Goal: Navigation & Orientation: Find specific page/section

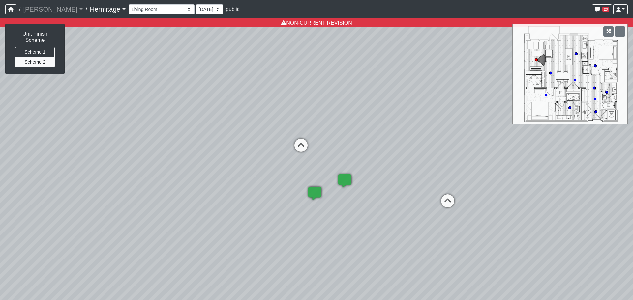
select select "bu3nZNopTLP8rKF5QbFbMe"
select select "ucq7epNBszqHt1Fte6MN2L"
click at [159, 6] on select "Booth Seating Fireplace Pool Table Community Table Hallway Pool Courtyard Entry…" at bounding box center [161, 9] width 66 height 10
click at [83, 11] on span "/" at bounding box center [86, 9] width 7 height 13
click at [90, 9] on link "Hermitage" at bounding box center [108, 9] width 36 height 13
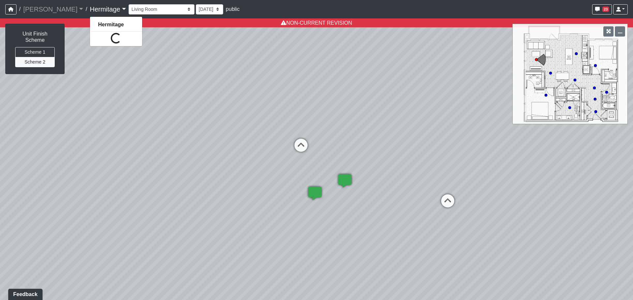
click at [90, 10] on link "Hermitage" at bounding box center [108, 9] width 36 height 13
click at [90, 8] on link "Hermitage" at bounding box center [108, 9] width 36 height 13
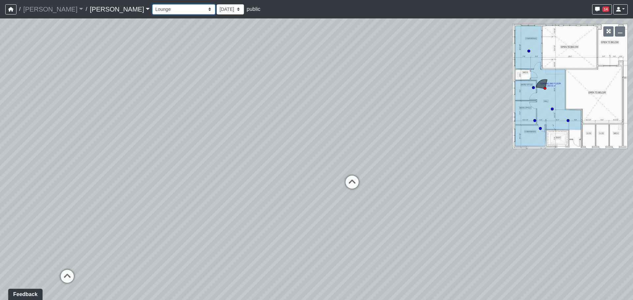
click at [152, 8] on select "Entry Kitchenette Lounge Pool Table Seating 1 Seating 2 Seating 3 Seating 4 Ban…" at bounding box center [183, 9] width 63 height 10
click at [152, 4] on select "Entry Kitchenette Lounge Pool Table Seating 1 Seating 2 Seating 3 Seating 4 Ban…" at bounding box center [183, 9] width 63 height 10
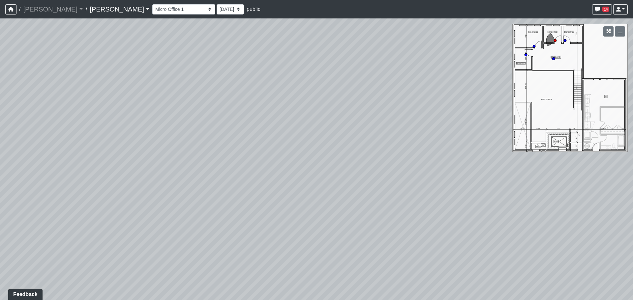
drag, startPoint x: 363, startPoint y: 185, endPoint x: 295, endPoint y: 192, distance: 68.2
click at [295, 192] on div "Loading... Work Station Loading... Micro Office 1 Loading... Grab N Go 1 Loadin…" at bounding box center [316, 159] width 633 height 282
drag, startPoint x: 161, startPoint y: 175, endPoint x: 426, endPoint y: 69, distance: 285.0
click at [435, 62] on div "Loading... Work Station Loading... Micro Office 1 Loading... Grab N Go 1 Loadin…" at bounding box center [316, 159] width 633 height 282
click at [96, 222] on icon at bounding box center [101, 226] width 20 height 20
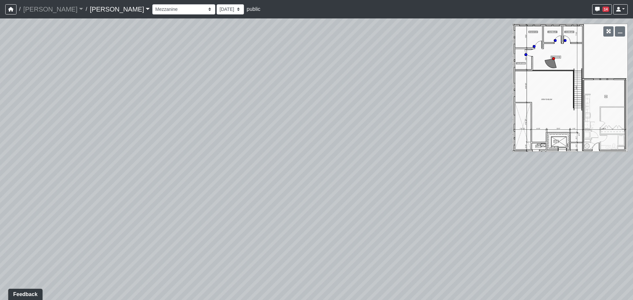
drag, startPoint x: 298, startPoint y: 186, endPoint x: 373, endPoint y: 193, distance: 74.8
click at [381, 194] on div "Loading... Work Station Loading... Micro Office 1 Loading... Grab N Go 1 Loadin…" at bounding box center [316, 159] width 633 height 282
drag, startPoint x: 341, startPoint y: 123, endPoint x: 247, endPoint y: 121, distance: 94.2
click at [247, 121] on div "Loading... Work Station Loading... Micro Office 1 Loading... Grab N Go 1 Loadin…" at bounding box center [316, 159] width 633 height 282
drag, startPoint x: 165, startPoint y: 132, endPoint x: 381, endPoint y: 124, distance: 216.2
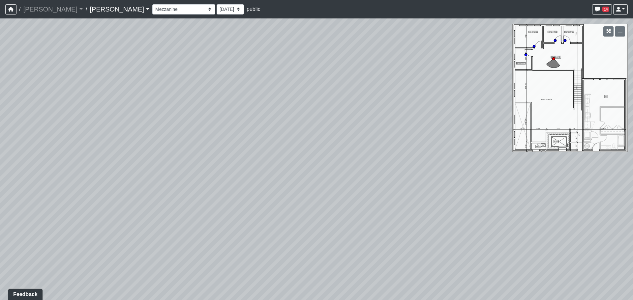
click at [381, 124] on div "Loading... Work Station Loading... Micro Office 1 Loading... Grab N Go 1 Loadin…" at bounding box center [316, 159] width 633 height 282
drag, startPoint x: 158, startPoint y: 139, endPoint x: 428, endPoint y: 143, distance: 269.8
click at [428, 143] on div "Loading... Work Station Loading... Micro Office 1 Loading... Grab N Go 1 Loadin…" at bounding box center [316, 159] width 633 height 282
drag, startPoint x: 140, startPoint y: 144, endPoint x: 371, endPoint y: 181, distance: 233.8
click at [371, 180] on div "Loading... Work Station Loading... Micro Office 1 Loading... Grab N Go 1 Loadin…" at bounding box center [316, 159] width 633 height 282
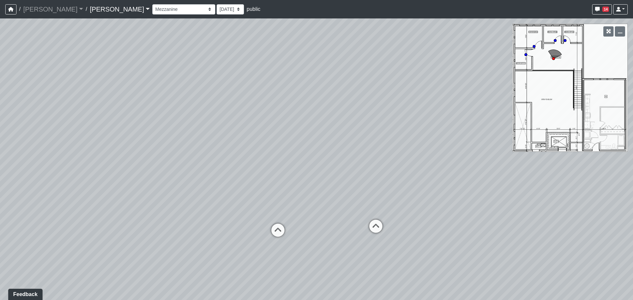
drag, startPoint x: 146, startPoint y: 191, endPoint x: 475, endPoint y: 181, distance: 329.6
click at [476, 181] on div "Loading... Work Station Loading... Micro Office 1 Loading... Grab N Go 1 Loadin…" at bounding box center [316, 159] width 633 height 282
drag, startPoint x: 278, startPoint y: 170, endPoint x: 408, endPoint y: 171, distance: 129.8
click at [408, 171] on div "Loading... Work Station Loading... Micro Office 1 Loading... Grab N Go 1 Loadin…" at bounding box center [316, 159] width 633 height 282
click at [263, 218] on icon at bounding box center [261, 224] width 20 height 20
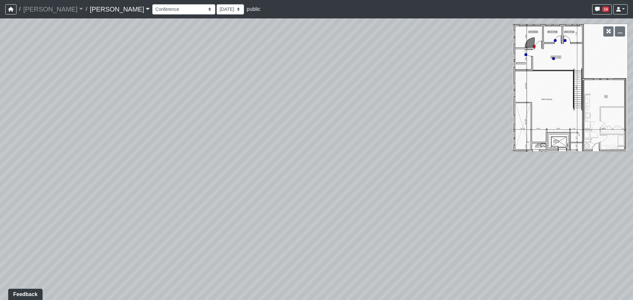
drag, startPoint x: 175, startPoint y: 185, endPoint x: 514, endPoint y: 183, distance: 339.0
click at [515, 183] on div "Loading... Work Station Loading... Micro Office 1 Loading... Grab N Go 1 Loadin…" at bounding box center [316, 159] width 633 height 282
drag, startPoint x: 333, startPoint y: 174, endPoint x: 372, endPoint y: 159, distance: 42.2
click at [378, 156] on div "Loading... Work Station Loading... Micro Office 1 Loading... Grab N Go 1 Loadin…" at bounding box center [316, 159] width 633 height 282
click at [161, 213] on icon at bounding box center [159, 219] width 20 height 20
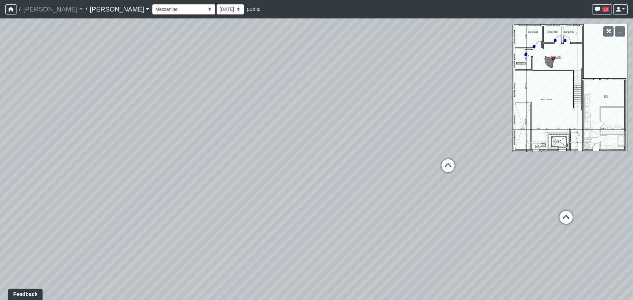
drag, startPoint x: 287, startPoint y: 206, endPoint x: 218, endPoint y: 229, distance: 73.4
click at [214, 230] on div "Loading... Work Station Loading... Micro Office 1 Loading... Grab N Go 1 Loadin…" at bounding box center [316, 159] width 633 height 282
click at [395, 180] on icon at bounding box center [393, 181] width 20 height 20
drag, startPoint x: 166, startPoint y: 179, endPoint x: 521, endPoint y: 255, distance: 363.8
click at [521, 255] on div "Loading... Work Station Loading... Micro Office 1 Loading... Grab N Go 1 Loadin…" at bounding box center [316, 159] width 633 height 282
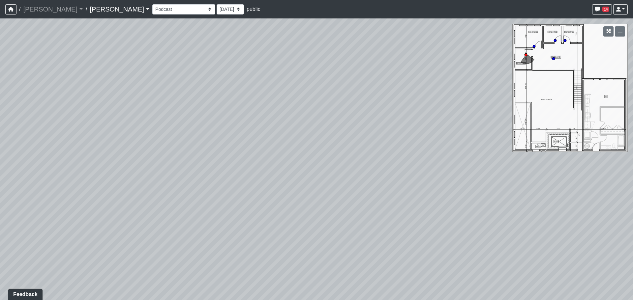
drag, startPoint x: 296, startPoint y: 225, endPoint x: 384, endPoint y: 171, distance: 103.2
click at [384, 171] on div "Loading... Work Station Loading... Micro Office 1 Loading... Grab N Go 1 Loadin…" at bounding box center [316, 159] width 633 height 282
drag, startPoint x: 333, startPoint y: 216, endPoint x: 217, endPoint y: 130, distance: 143.4
click at [217, 130] on div "Loading... Work Station Loading... Micro Office 1 Loading... Grab N Go 1 Loadin…" at bounding box center [316, 159] width 633 height 282
drag, startPoint x: 425, startPoint y: 157, endPoint x: 272, endPoint y: 189, distance: 156.2
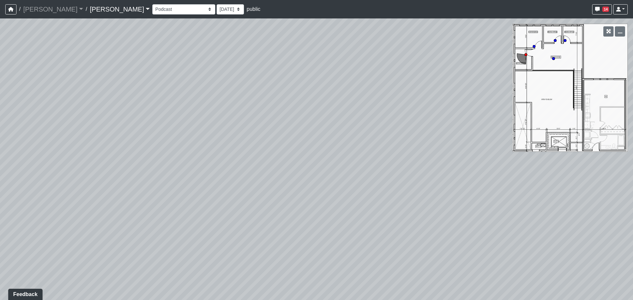
click at [272, 189] on div "Loading... Work Station Loading... Micro Office 1 Loading... Grab N Go 1 Loadin…" at bounding box center [316, 159] width 633 height 282
drag, startPoint x: 432, startPoint y: 204, endPoint x: 186, endPoint y: 185, distance: 246.5
click at [186, 185] on div "Loading... Work Station Loading... Micro Office 1 Loading... Grab N Go 1 Loadin…" at bounding box center [316, 159] width 633 height 282
drag, startPoint x: 338, startPoint y: 184, endPoint x: 467, endPoint y: 182, distance: 129.2
click at [472, 182] on div "Loading... Work Station Loading... Micro Office 1 Loading... Grab N Go 1 Loadin…" at bounding box center [316, 159] width 633 height 282
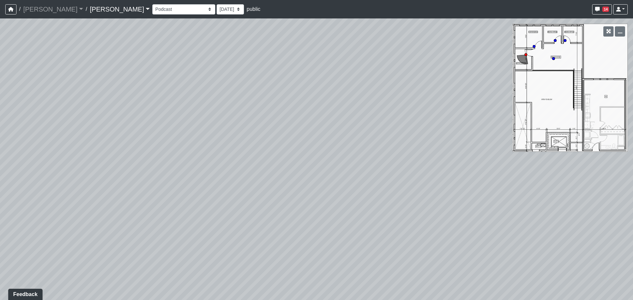
drag, startPoint x: 127, startPoint y: 184, endPoint x: 444, endPoint y: 187, distance: 317.6
click at [444, 187] on div "Loading... Work Station Loading... Micro Office 1 Loading... Grab N Go 1 Loadin…" at bounding box center [316, 159] width 633 height 282
drag, startPoint x: 142, startPoint y: 188, endPoint x: 403, endPoint y: 194, distance: 261.0
click at [403, 194] on div "Loading... Work Station Loading... Micro Office 1 Loading... Grab N Go 1 Loadin…" at bounding box center [316, 159] width 633 height 282
click at [194, 211] on icon at bounding box center [189, 218] width 20 height 20
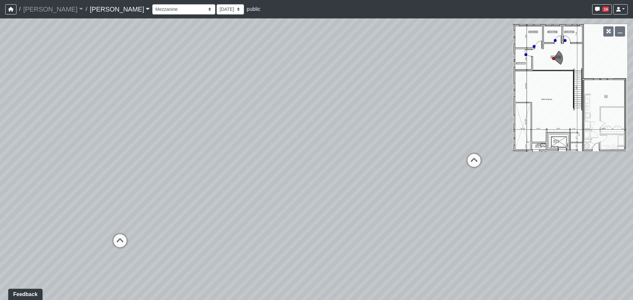
drag, startPoint x: 179, startPoint y: 199, endPoint x: 318, endPoint y: 189, distance: 139.4
click at [318, 189] on div "Loading... Work Station Loading... Micro Office 1 Loading... Grab N Go 1 Loadin…" at bounding box center [316, 159] width 633 height 282
click at [472, 161] on icon at bounding box center [474, 164] width 20 height 20
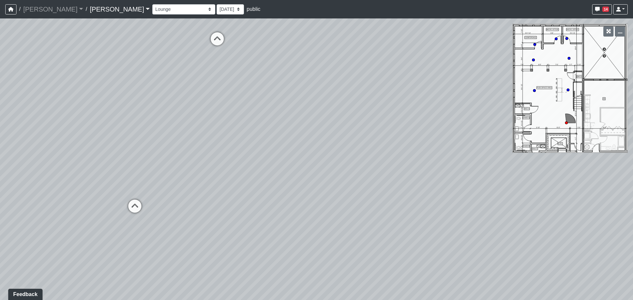
drag, startPoint x: 312, startPoint y: 199, endPoint x: 493, endPoint y: 191, distance: 180.7
click at [493, 191] on div "Loading... Work Station Loading... Micro Office 1 Loading... Grab N Go 1 Loadin…" at bounding box center [316, 159] width 633 height 282
drag, startPoint x: 162, startPoint y: 186, endPoint x: 336, endPoint y: 218, distance: 176.5
click at [338, 219] on div "Loading... Work Station Loading... Micro Office 1 Loading... Grab N Go 1 Loadin…" at bounding box center [316, 159] width 633 height 282
click at [244, 188] on icon at bounding box center [246, 192] width 20 height 20
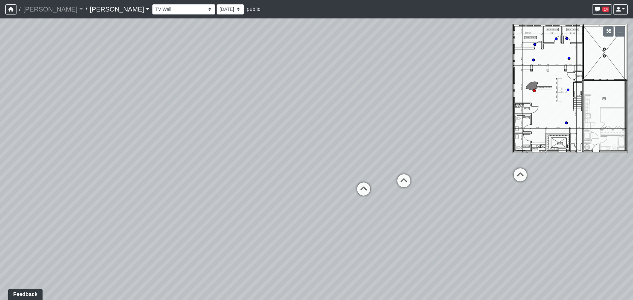
drag, startPoint x: 494, startPoint y: 205, endPoint x: 145, endPoint y: 188, distance: 348.9
click at [144, 188] on div "Loading... Work Station Loading... Micro Office 1 Loading... Grab N Go 1 Loadin…" at bounding box center [316, 159] width 633 height 282
drag, startPoint x: 466, startPoint y: 190, endPoint x: 104, endPoint y: 180, distance: 362.9
click at [103, 180] on div "Loading... Work Station Loading... Micro Office 1 Loading... Grab N Go 1 Loadin…" at bounding box center [316, 159] width 633 height 282
click at [399, 160] on icon at bounding box center [399, 162] width 20 height 20
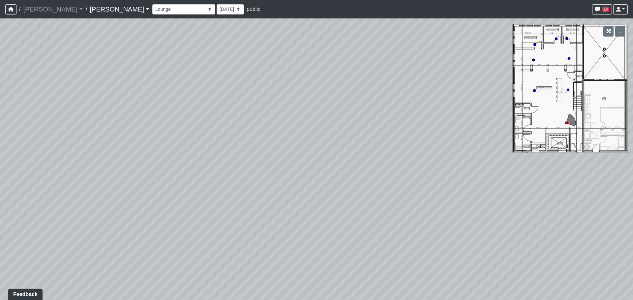
drag, startPoint x: 20, startPoint y: 185, endPoint x: 449, endPoint y: 176, distance: 428.4
click at [476, 176] on div "Loading... Work Station Loading... Micro Office 1 Loading... Grab N Go 1 Loadin…" at bounding box center [316, 159] width 633 height 282
click at [233, 180] on icon at bounding box center [228, 180] width 20 height 20
drag, startPoint x: 117, startPoint y: 188, endPoint x: 522, endPoint y: 152, distance: 406.5
click at [522, 152] on div "Loading... Work Station Loading... Micro Office 1 Loading... Grab N Go 1 Loadin…" at bounding box center [316, 159] width 633 height 282
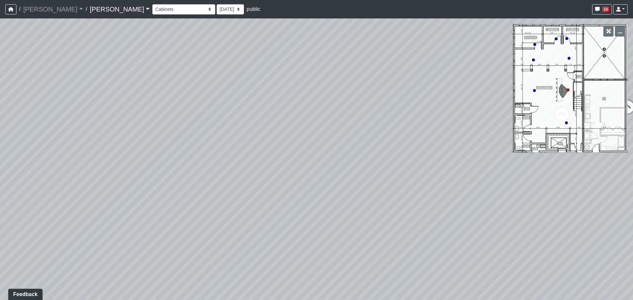
drag, startPoint x: 201, startPoint y: 197, endPoint x: 423, endPoint y: 186, distance: 223.0
click at [423, 186] on div "Loading... Work Station Loading... Micro Office 1 Loading... Grab N Go 1 Loadin…" at bounding box center [316, 159] width 633 height 282
drag, startPoint x: 119, startPoint y: 148, endPoint x: 373, endPoint y: 174, distance: 255.0
click at [373, 174] on div "Loading... Work Station Loading... Micro Office 1 Loading... Grab N Go 1 Loadin…" at bounding box center [316, 159] width 633 height 282
click at [238, 166] on icon at bounding box center [235, 165] width 20 height 20
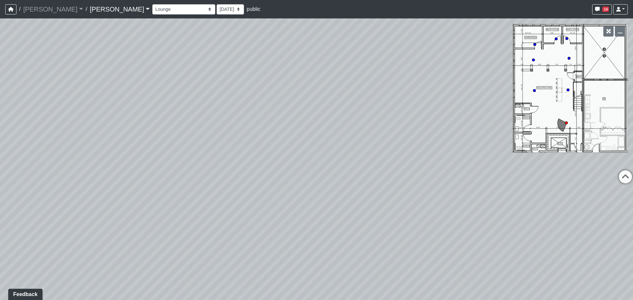
drag, startPoint x: 420, startPoint y: 156, endPoint x: 221, endPoint y: 159, distance: 199.0
click at [221, 159] on div "Loading... Work Station Loading... Micro Office 1 Loading... Grab N Go 1 Loadin…" at bounding box center [316, 159] width 633 height 282
drag
click at [296, 190] on div "Loading... Work Station Loading... Micro Office 1 Loading... Grab N Go 1 Loadin…" at bounding box center [316, 159] width 633 height 282
click at [484, 212] on icon at bounding box center [486, 219] width 20 height 20
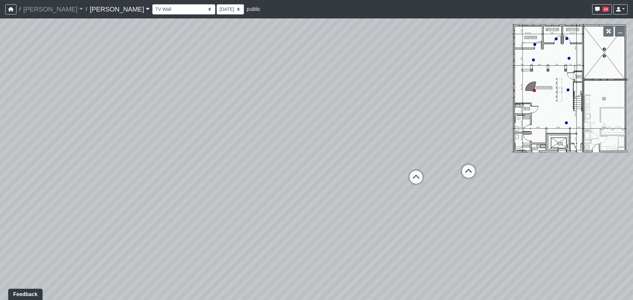
click at [211, 170] on div "Loading... Work Station Loading... Micro Office 1 Loading... Grab N Go 1 Loadin…" at bounding box center [316, 159] width 633 height 282
click at [222, 151] on div "Loading... Work Station Loading... Micro Office 1 Loading... Grab N Go 1 Loadin…" at bounding box center [316, 159] width 633 height 282
click at [66, 151] on div "Loading... Work Station Loading... Micro Office 1 Loading... Grab N Go 1 Loadin…" at bounding box center [316, 159] width 633 height 282
click at [172, 164] on div "Loading... Work Station Loading... Micro Office 1 Loading... Grab N Go 1 Loadin…" at bounding box center [316, 159] width 633 height 282
click at [430, 153] on div "Loading... Work Station Loading... Micro Office 1 Loading... Grab N Go 1 Loadin…" at bounding box center [316, 159] width 633 height 282
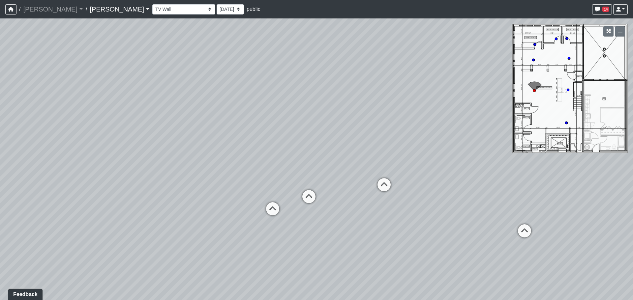
click at [120, 180] on div "Loading... Work Station Loading... Micro Office 1 Loading... Grab N Go 1 Loadin…" at bounding box center [316, 159] width 633 height 282
click at [146, 168] on div "Loading... Work Station Loading... Micro Office 1 Loading... Grab N Go 1 Loadin…" at bounding box center [316, 159] width 633 height 282
click at [115, 153] on div "Loading... Work Station Loading... Micro Office 1 Loading... Grab N Go 1 Loadin…" at bounding box center [316, 159] width 633 height 282
click at [274, 151] on div "Loading... Work Station Loading... Micro Office 1 Loading... Grab N Go 1 Loadin…" at bounding box center [316, 159] width 633 height 282
click at [152, 11] on select "Entry Kitchenette Lounge Pool Table Seating 1 Seating 2 Seating 3 Seating 4 Ban…" at bounding box center [183, 9] width 63 height 10
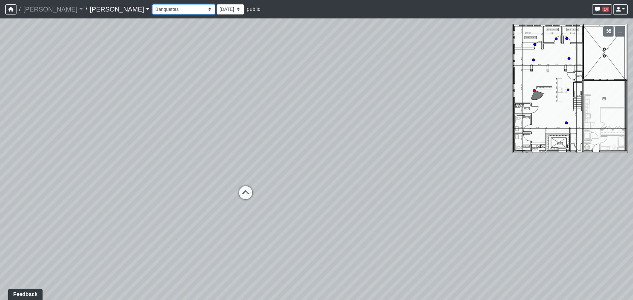
click at [152, 4] on select "Entry Kitchenette Lounge Pool Table Seating 1 Seating 2 Seating 3 Seating 4 Ban…" at bounding box center [183, 9] width 63 height 10
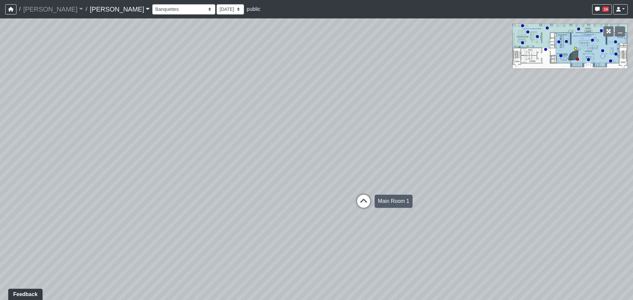
click at [364, 204] on icon at bounding box center [363, 205] width 20 height 20
drag, startPoint x: 203, startPoint y: 175, endPoint x: 490, endPoint y: 179, distance: 287.3
click at [490, 179] on div "Loading... Work Station Loading... Micro Office 1 Loading... Grab N Go 1 Loadin…" at bounding box center [316, 159] width 633 height 282
drag, startPoint x: 190, startPoint y: 150, endPoint x: 533, endPoint y: 170, distance: 343.9
click at [528, 170] on div "Loading... Work Station Loading... Micro Office 1 Loading... Grab N Go 1 Loadin…" at bounding box center [316, 159] width 633 height 282
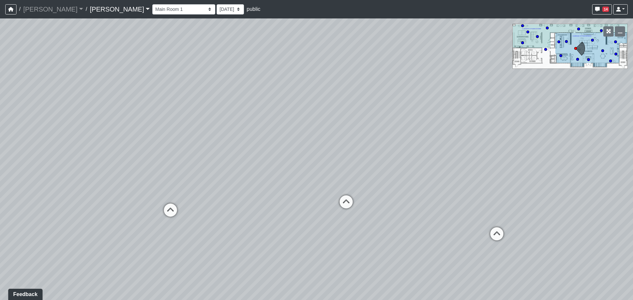
drag, startPoint x: 202, startPoint y: 164, endPoint x: 519, endPoint y: 183, distance: 317.4
click at [519, 183] on div "Loading... Work Station Loading... Micro Office 1 Loading... Grab N Go 1 Loadin…" at bounding box center [316, 159] width 633 height 282
click at [348, 200] on icon at bounding box center [346, 205] width 20 height 20
click at [320, 198] on icon at bounding box center [322, 200] width 20 height 20
drag, startPoint x: 198, startPoint y: 208, endPoint x: 512, endPoint y: 201, distance: 314.0
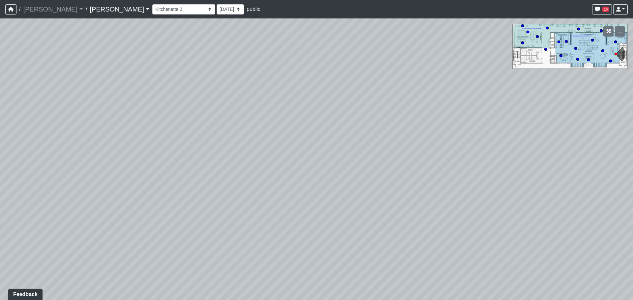
click at [514, 201] on div "Loading... Work Station Loading... Micro Office 1 Loading... Grab N Go 1 Loadin…" at bounding box center [316, 159] width 633 height 282
drag, startPoint x: 292, startPoint y: 194, endPoint x: 443, endPoint y: 177, distance: 151.8
click at [443, 177] on div "Loading... Work Station Loading... Micro Office 1 Loading... Grab N Go 1 Loadin…" at bounding box center [316, 159] width 633 height 282
click at [230, 151] on icon at bounding box center [232, 152] width 20 height 20
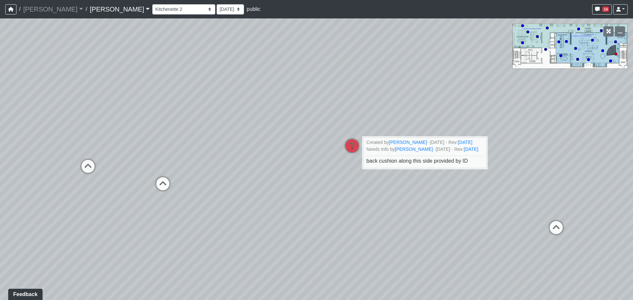
drag, startPoint x: 220, startPoint y: 195, endPoint x: 368, endPoint y: 189, distance: 148.3
click at [368, 189] on div "Loading... Work Station Loading... Micro Office 1 Loading... Grab N Go 1 Loadin…" at bounding box center [316, 159] width 633 height 282
click at [161, 179] on icon at bounding box center [165, 187] width 20 height 20
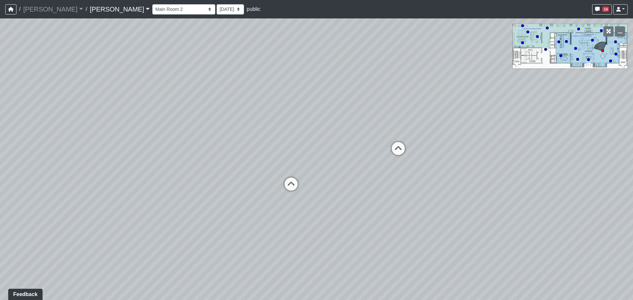
drag, startPoint x: 383, startPoint y: 180, endPoint x: 130, endPoint y: 176, distance: 253.0
click at [86, 177] on div "Loading... Work Station Loading... Micro Office 1 Loading... Grab N Go 1 Loadin…" at bounding box center [316, 159] width 633 height 282
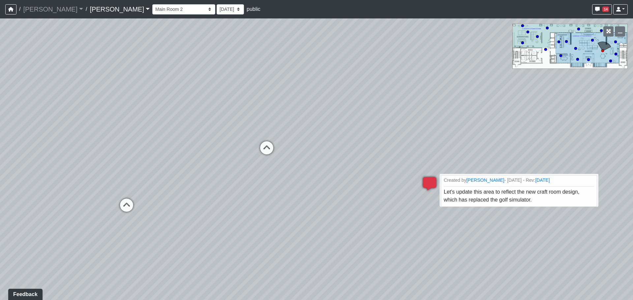
click at [427, 184] on icon at bounding box center [429, 187] width 20 height 20
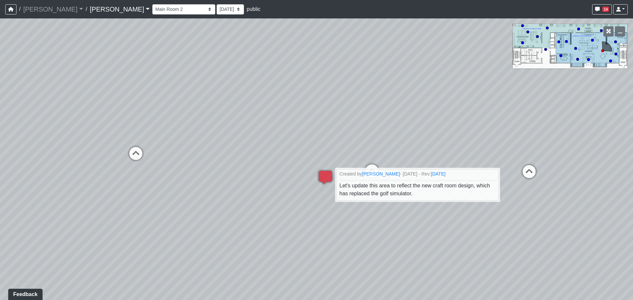
drag, startPoint x: 378, startPoint y: 187, endPoint x: 222, endPoint y: 189, distance: 156.2
click at [222, 189] on div "Loading... Work Station Loading... Micro Office 1 Loading... Grab N Go 1 Loadin…" at bounding box center [316, 159] width 633 height 282
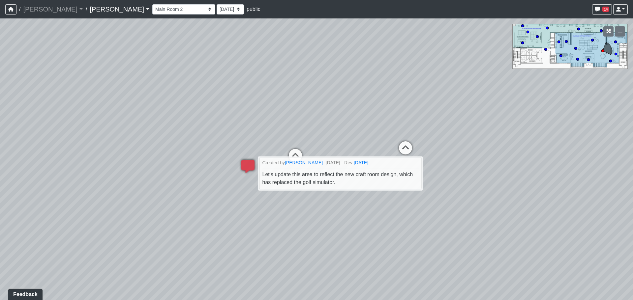
drag, startPoint x: 476, startPoint y: 241, endPoint x: 359, endPoint y: 221, distance: 118.6
click at [350, 225] on div "Loading... Work Station Loading... Micro Office 1 Loading... Grab N Go 1 Loadin…" at bounding box center [316, 159] width 633 height 282
click at [501, 204] on div "Loading... Work Station Loading... Micro Office 1 Loading... Grab N Go 1 Loadin…" at bounding box center [316, 159] width 633 height 282
click at [404, 147] on icon at bounding box center [405, 151] width 20 height 20
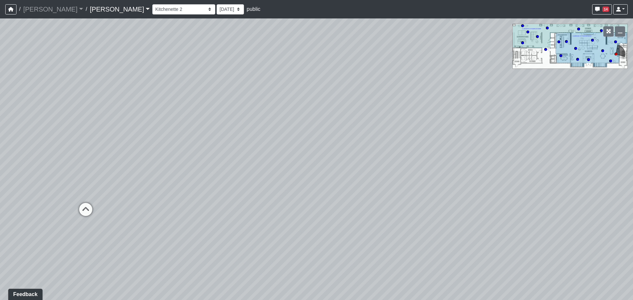
drag, startPoint x: 230, startPoint y: 195, endPoint x: 491, endPoint y: 183, distance: 261.2
click at [491, 183] on div "Loading... Work Station Loading... Micro Office 1 Loading... Grab N Go 1 Loadin…" at bounding box center [316, 159] width 633 height 282
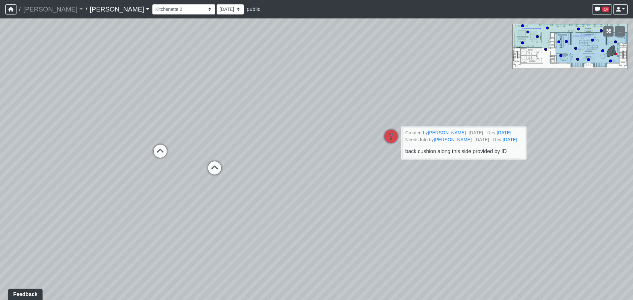
drag, startPoint x: 170, startPoint y: 191, endPoint x: 534, endPoint y: 207, distance: 364.4
click at [534, 207] on div "Loading... Work Station Loading... Micro Office 1 Loading... Grab N Go 1 Loadin…" at bounding box center [316, 159] width 633 height 282
click at [214, 174] on icon at bounding box center [215, 171] width 20 height 20
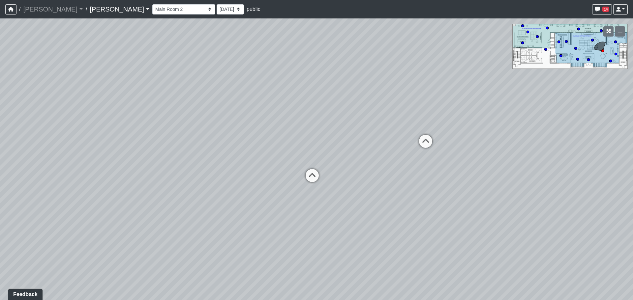
drag, startPoint x: 381, startPoint y: 166, endPoint x: 69, endPoint y: 166, distance: 312.3
click at [69, 166] on div "Loading... Work Station Loading... Micro Office 1 Loading... Grab N Go 1 Loadin…" at bounding box center [316, 159] width 633 height 282
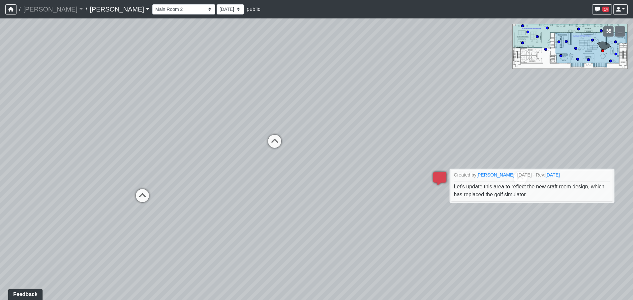
drag, startPoint x: 441, startPoint y: 171, endPoint x: 156, endPoint y: 169, distance: 285.0
click at [156, 169] on div "Loading... Work Station Loading... Micro Office 1 Loading... Grab N Go 1 Loadin…" at bounding box center [316, 159] width 633 height 282
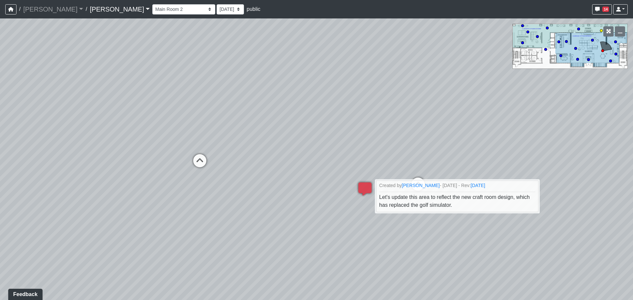
drag, startPoint x: 299, startPoint y: 144, endPoint x: 38, endPoint y: 155, distance: 261.5
click at [38, 155] on div "Loading... Work Station Loading... Micro Office 1 Loading... Grab N Go 1 Loadin…" at bounding box center [316, 159] width 633 height 282
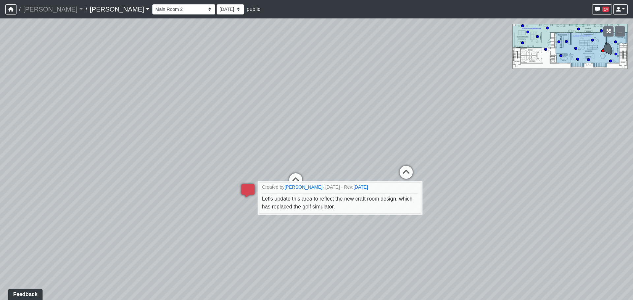
drag, startPoint x: 497, startPoint y: 152, endPoint x: 166, endPoint y: 140, distance: 332.0
click at [166, 140] on div "Loading... Work Station Loading... Micro Office 1 Loading... Grab N Go 1 Loadin…" at bounding box center [316, 159] width 633 height 282
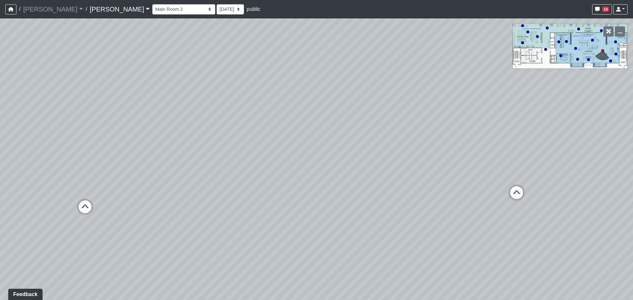
drag, startPoint x: 475, startPoint y: 151, endPoint x: 143, endPoint y: 146, distance: 331.8
click at [139, 146] on div "Loading... Work Station Loading... Micro Office 1 Loading... Grab N Go 1 Loadin…" at bounding box center [316, 159] width 633 height 282
click at [486, 189] on icon at bounding box center [487, 192] width 20 height 20
drag, startPoint x: 83, startPoint y: 160, endPoint x: 431, endPoint y: 162, distance: 347.2
click at [441, 163] on div "Loading... Work Station Loading... Micro Office 1 Loading... Grab N Go 1 Loadin…" at bounding box center [316, 159] width 633 height 282
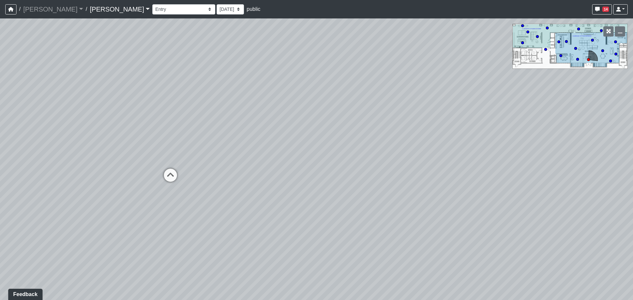
drag, startPoint x: 188, startPoint y: 157, endPoint x: 443, endPoint y: 163, distance: 255.1
click at [443, 163] on div "Loading... Work Station Loading... Micro Office 1 Loading... Grab N Go 1 Loadin…" at bounding box center [316, 159] width 633 height 282
click at [285, 171] on icon at bounding box center [282, 173] width 20 height 20
drag, startPoint x: 127, startPoint y: 185, endPoint x: 514, endPoint y: 156, distance: 387.5
click at [514, 156] on div "Loading... Work Station Loading... Micro Office 1 Loading... Grab N Go 1 Loadin…" at bounding box center [316, 159] width 633 height 282
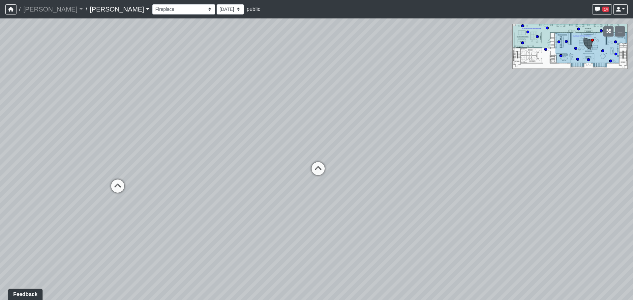
drag, startPoint x: 304, startPoint y: 161, endPoint x: 603, endPoint y: 165, distance: 298.5
click at [603, 165] on div "Loading... Work Station Loading... Micro Office 1 Loading... Grab N Go 1 Loadin…" at bounding box center [316, 159] width 633 height 282
drag, startPoint x: 239, startPoint y: 213, endPoint x: 468, endPoint y: 78, distance: 266.1
click at [468, 78] on div "Loading... Work Station Loading... Micro Office 1 Loading... Grab N Go 1 Loadin…" at bounding box center [316, 159] width 633 height 282
drag, startPoint x: 221, startPoint y: 104, endPoint x: 552, endPoint y: 162, distance: 335.7
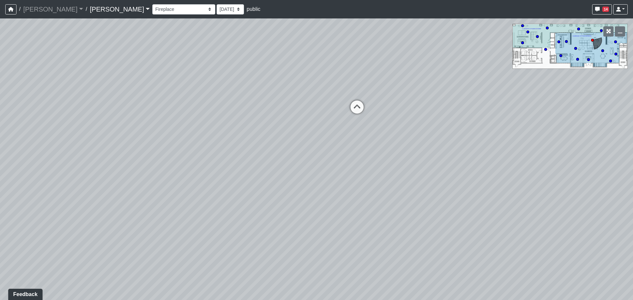
click at [552, 162] on div "Loading... Work Station Loading... Micro Office 1 Loading... Grab N Go 1 Loadin…" at bounding box center [316, 159] width 633 height 282
click at [361, 107] on icon at bounding box center [357, 110] width 20 height 20
select select "8e9gJVNoK2LXgX1V6ByAru"
drag, startPoint x: 405, startPoint y: 139, endPoint x: 216, endPoint y: 145, distance: 188.2
click at [214, 145] on div "Loading... Work Station Loading... Micro Office 1 Loading... Grab N Go 1 Loadin…" at bounding box center [316, 159] width 633 height 282
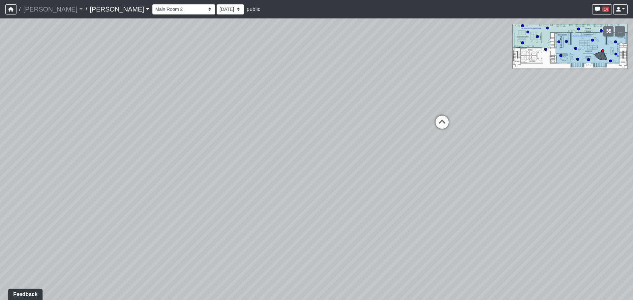
drag, startPoint x: 458, startPoint y: 144, endPoint x: 112, endPoint y: 147, distance: 346.2
click at [112, 147] on div "Loading... Work Station Loading... Micro Office 1 Loading... Grab N Go 1 Loadin…" at bounding box center [316, 159] width 633 height 282
drag, startPoint x: 348, startPoint y: 100, endPoint x: 296, endPoint y: 137, distance: 64.5
click at [296, 137] on div "Loading... Work Station Loading... Micro Office 1 Loading... Grab N Go 1 Loadin…" at bounding box center [316, 159] width 633 height 282
